Goal: Find contact information: Find contact information

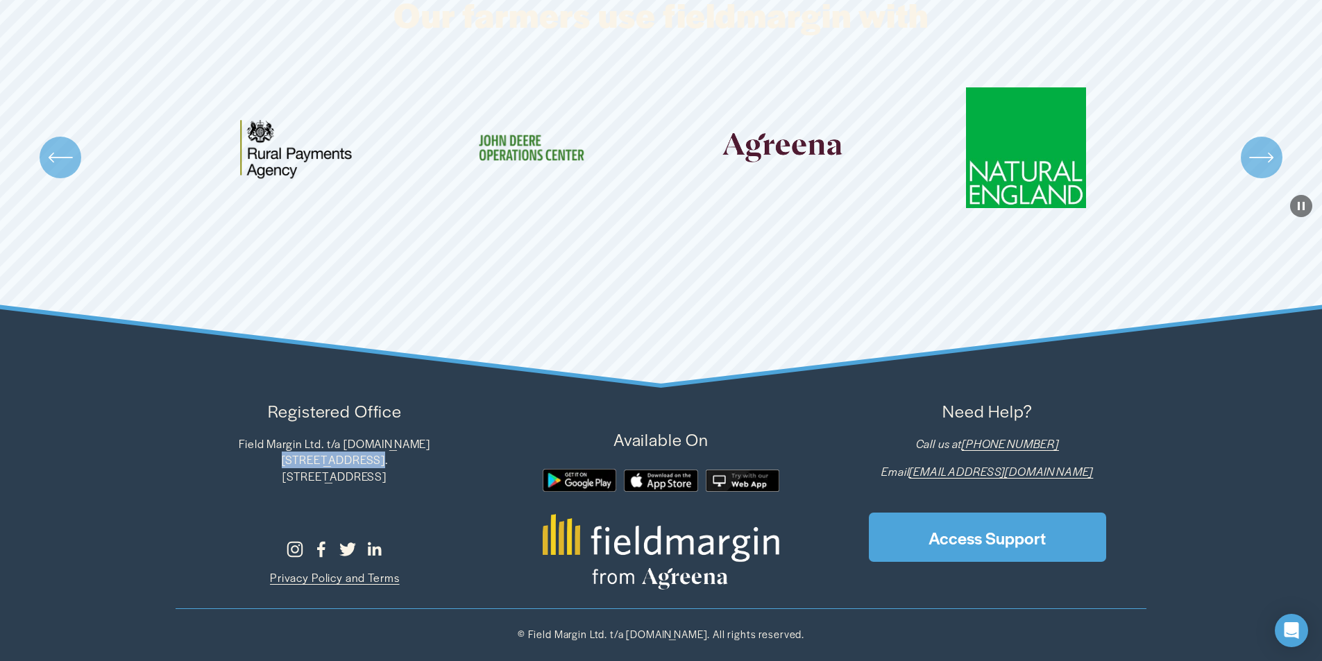
drag, startPoint x: 255, startPoint y: 461, endPoint x: 353, endPoint y: 459, distance: 97.9
click at [353, 459] on p "Field Margin Ltd. t/a [DOMAIN_NAME] [STREET_ADDRESS]. SW17 8QD [GEOGRAPHIC_DATA]" at bounding box center [335, 460] width 319 height 49
copy p "[STREET_ADDRESS]"
click at [378, 462] on p "Field Margin Ltd. t/a [DOMAIN_NAME] [STREET_ADDRESS]. SW17 8QD [GEOGRAPHIC_DATA]" at bounding box center [335, 460] width 319 height 49
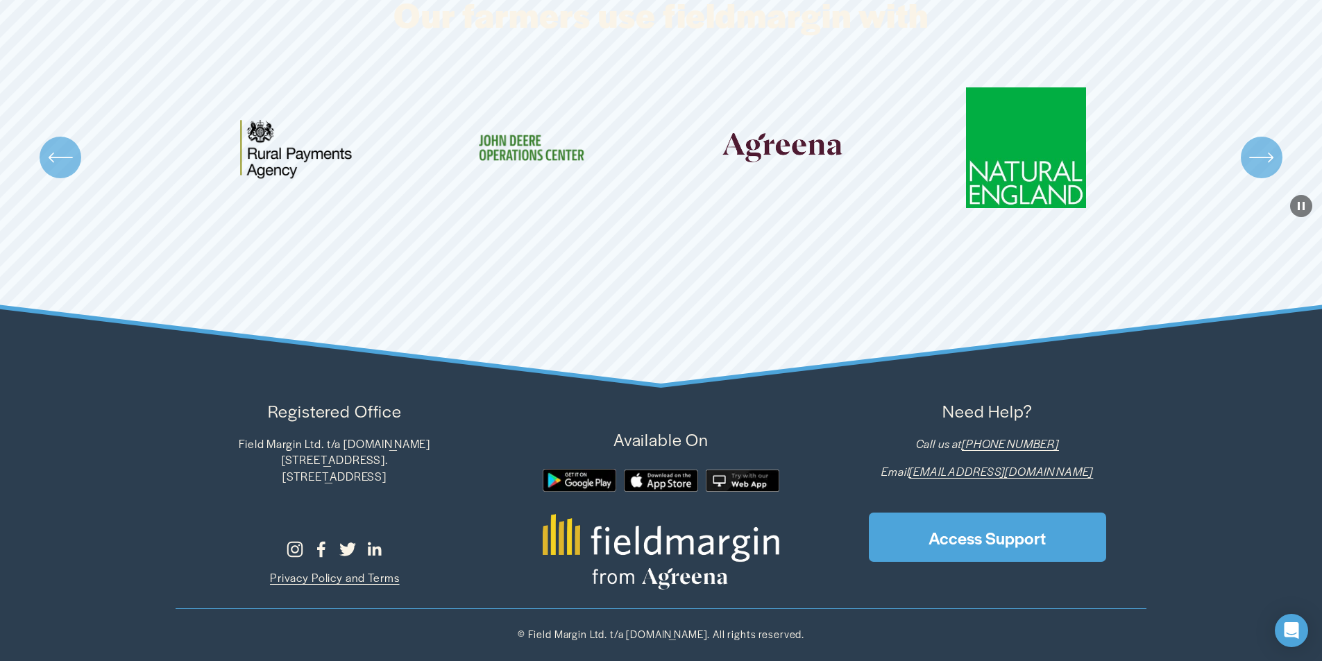
copy p "[GEOGRAPHIC_DATA]"
click at [275, 471] on p "Field Margin Ltd. t/a [DOMAIN_NAME] [STREET_ADDRESS]. SW17 8QD [GEOGRAPHIC_DATA]" at bounding box center [335, 460] width 319 height 49
drag, startPoint x: 275, startPoint y: 471, endPoint x: 314, endPoint y: 475, distance: 39.1
click at [314, 475] on p "Field Margin Ltd. t/a [DOMAIN_NAME] [STREET_ADDRESS]. SW17 8QD [GEOGRAPHIC_DATA]" at bounding box center [335, 460] width 319 height 49
copy p "SW17 8QD"
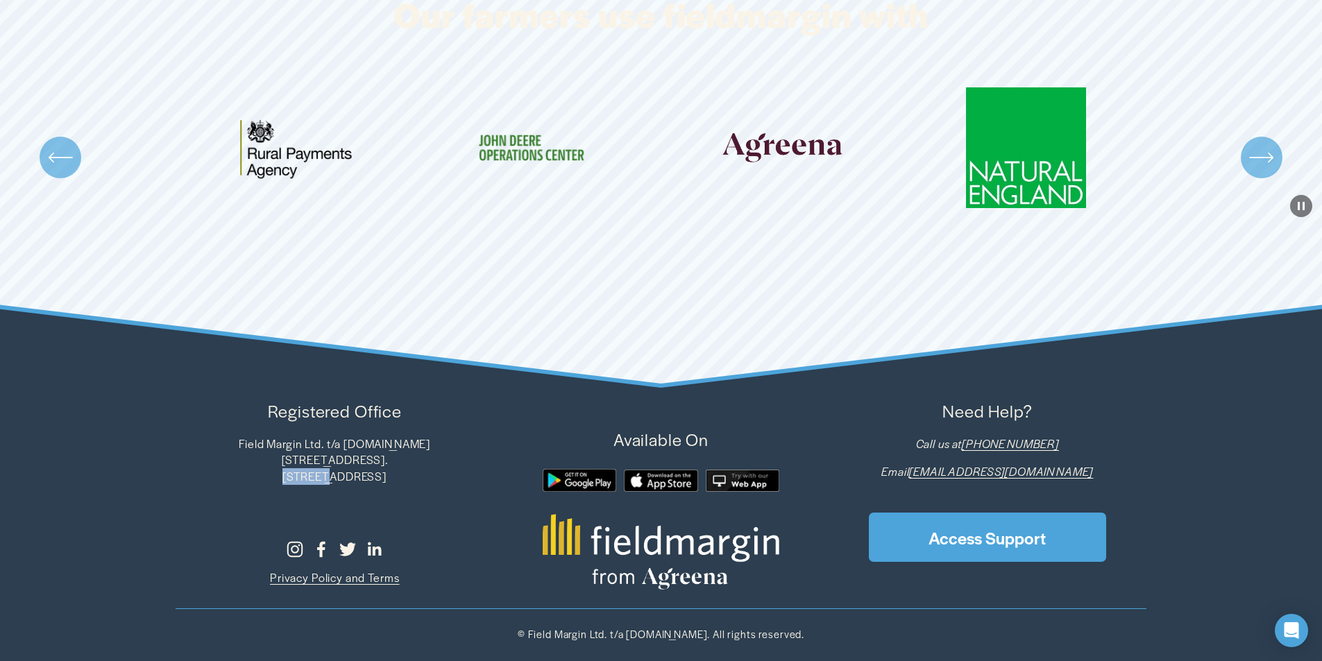
drag, startPoint x: 1079, startPoint y: 438, endPoint x: 1012, endPoint y: 446, distance: 67.8
click at [991, 446] on p "Call us at [PHONE_NUMBER]" at bounding box center [987, 444] width 319 height 17
copy em "[PHONE_NUMBER]"
